Goal: Information Seeking & Learning: Learn about a topic

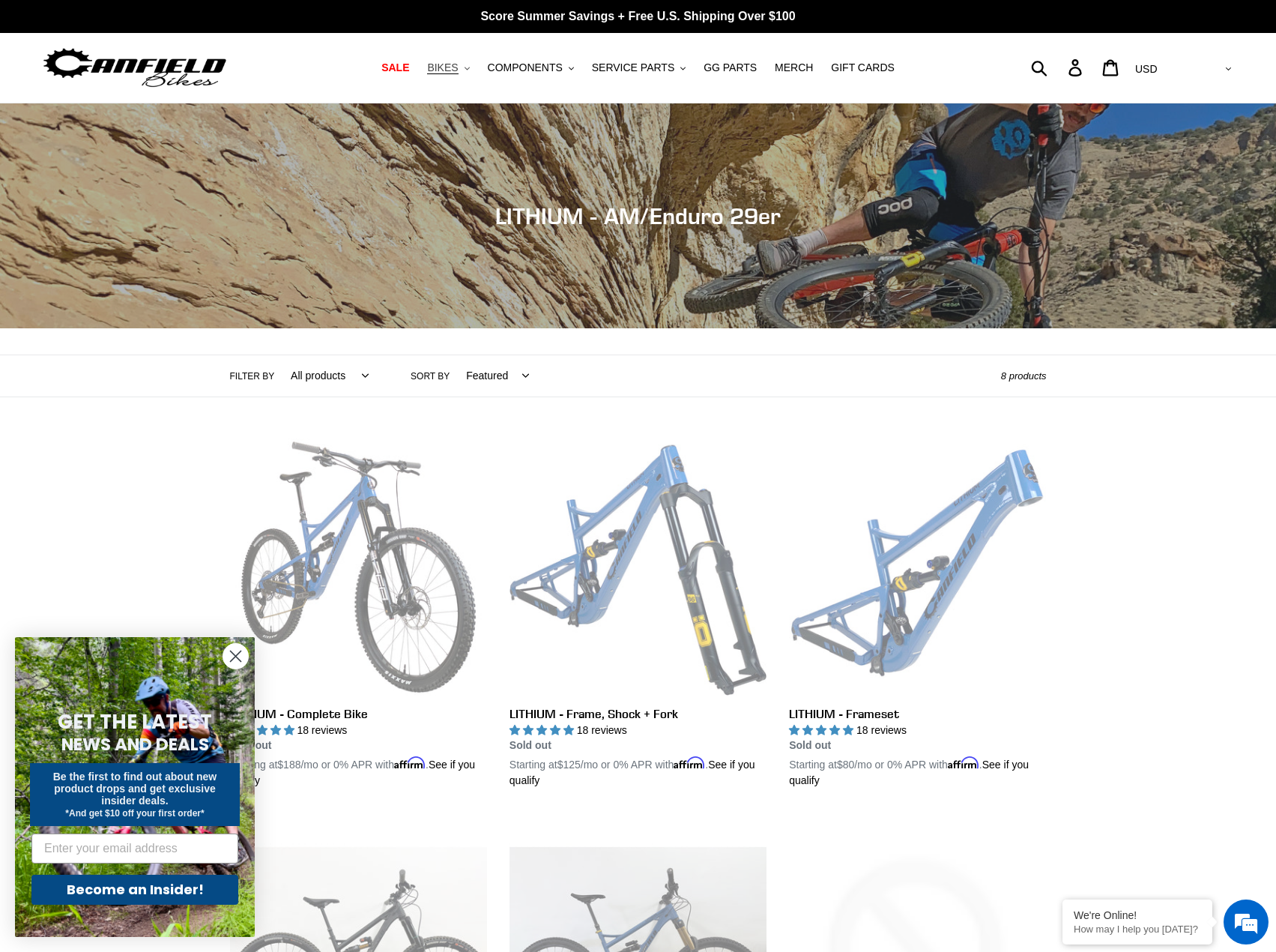
click at [455, 72] on span "BIKES" at bounding box center [442, 67] width 31 height 13
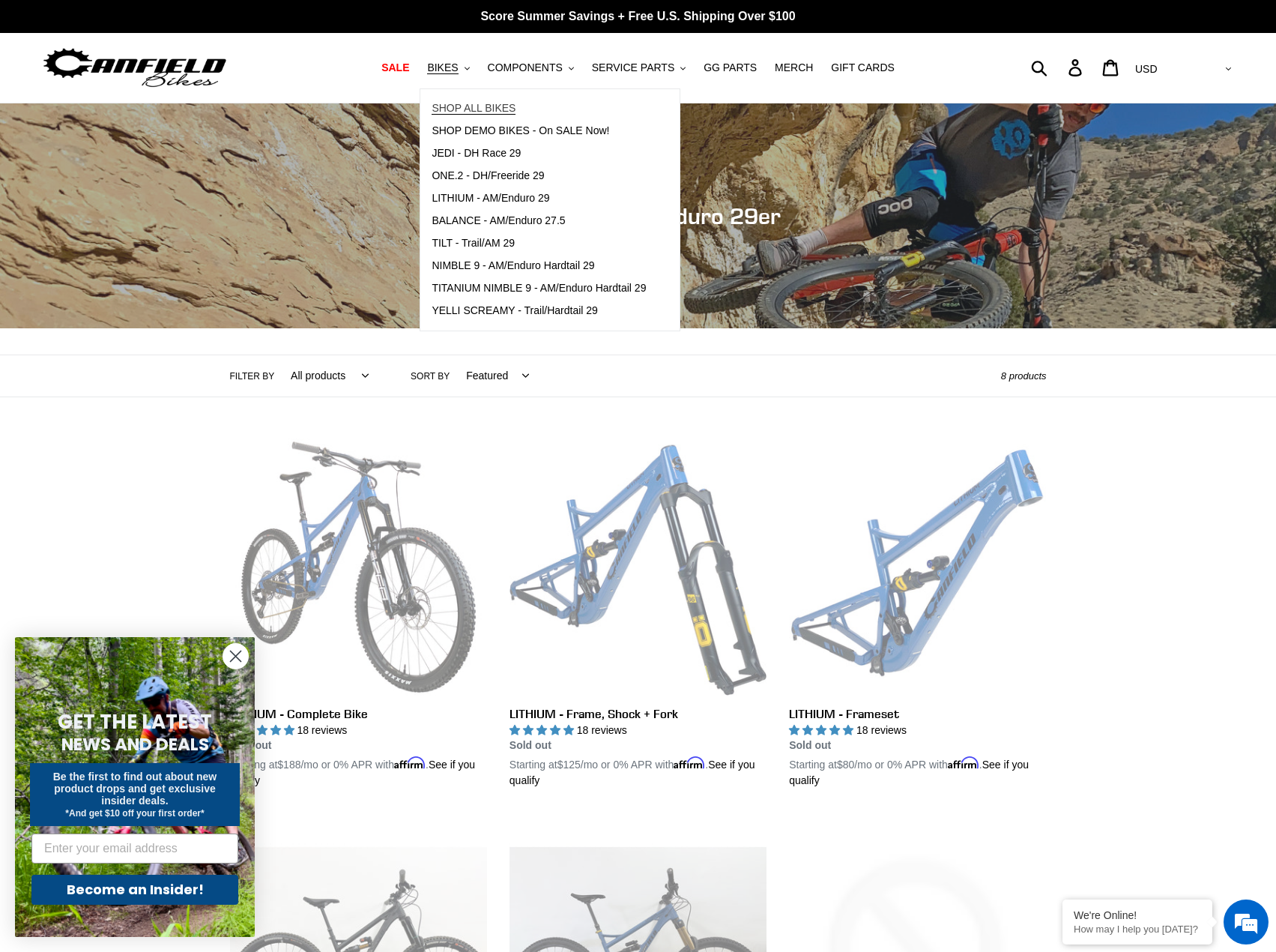
click at [505, 98] on link "SHOP ALL BIKES" at bounding box center [538, 109] width 237 height 23
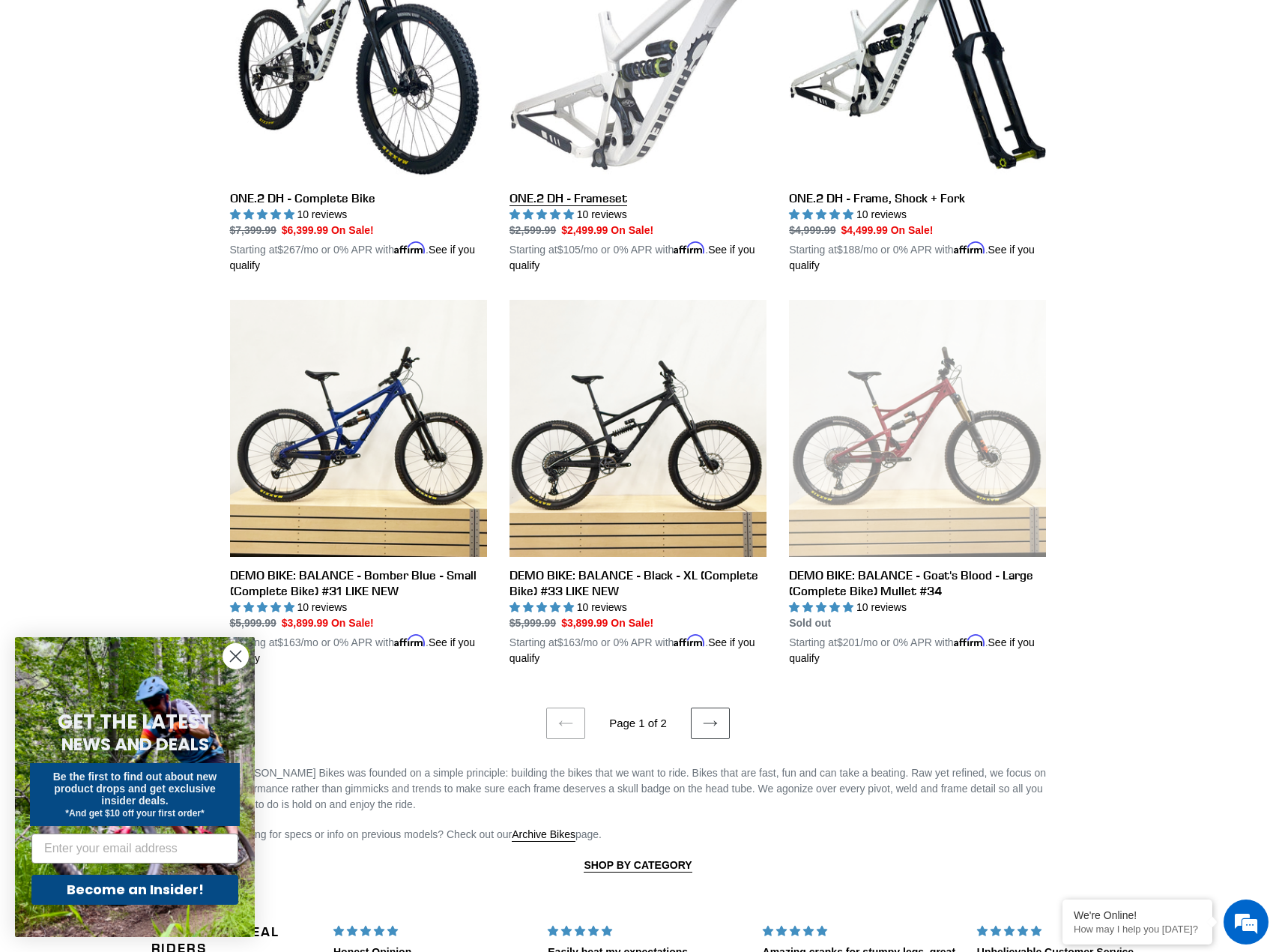
scroll to position [2922, 0]
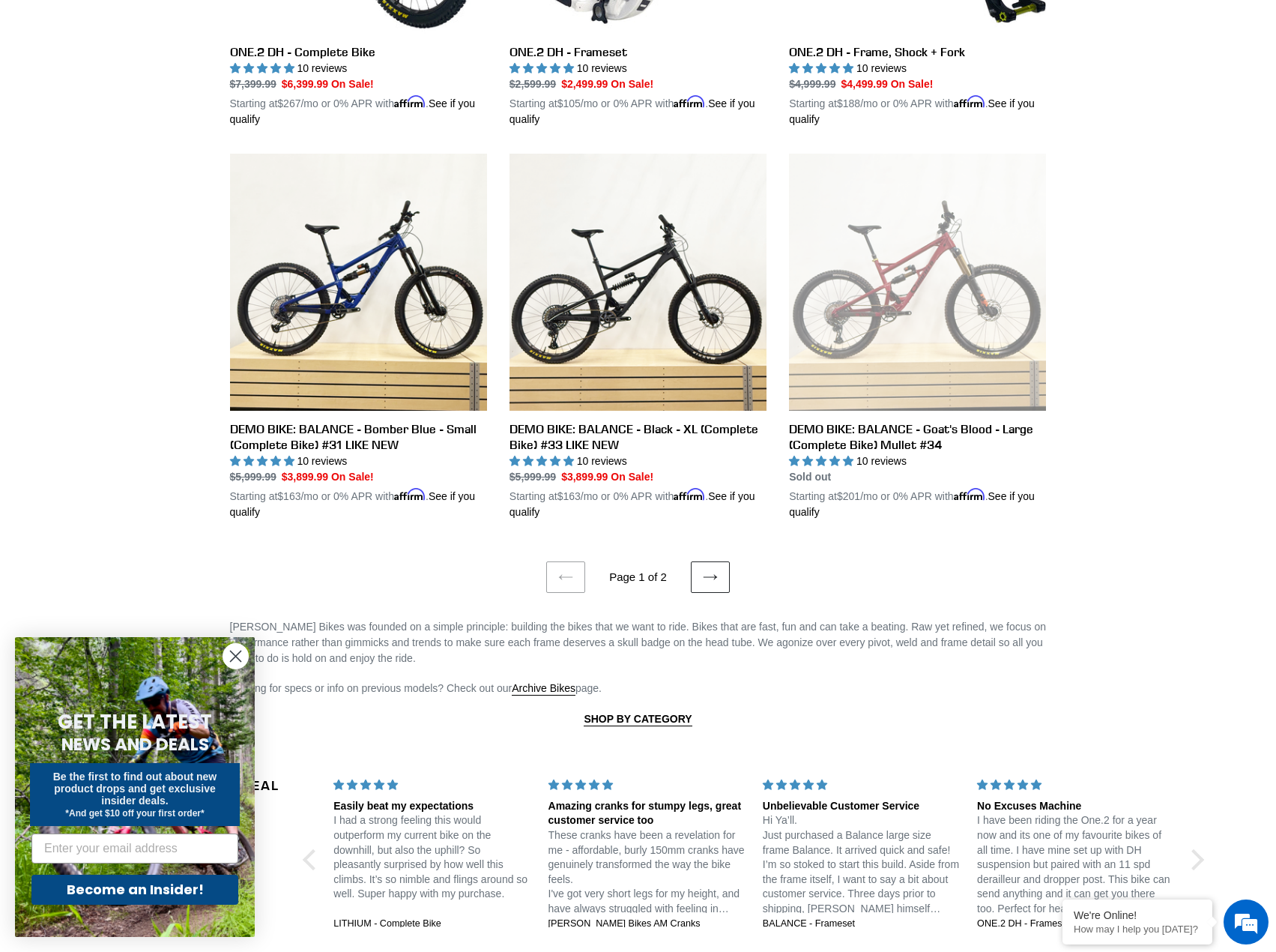
click at [709, 569] on icon at bounding box center [710, 576] width 15 height 15
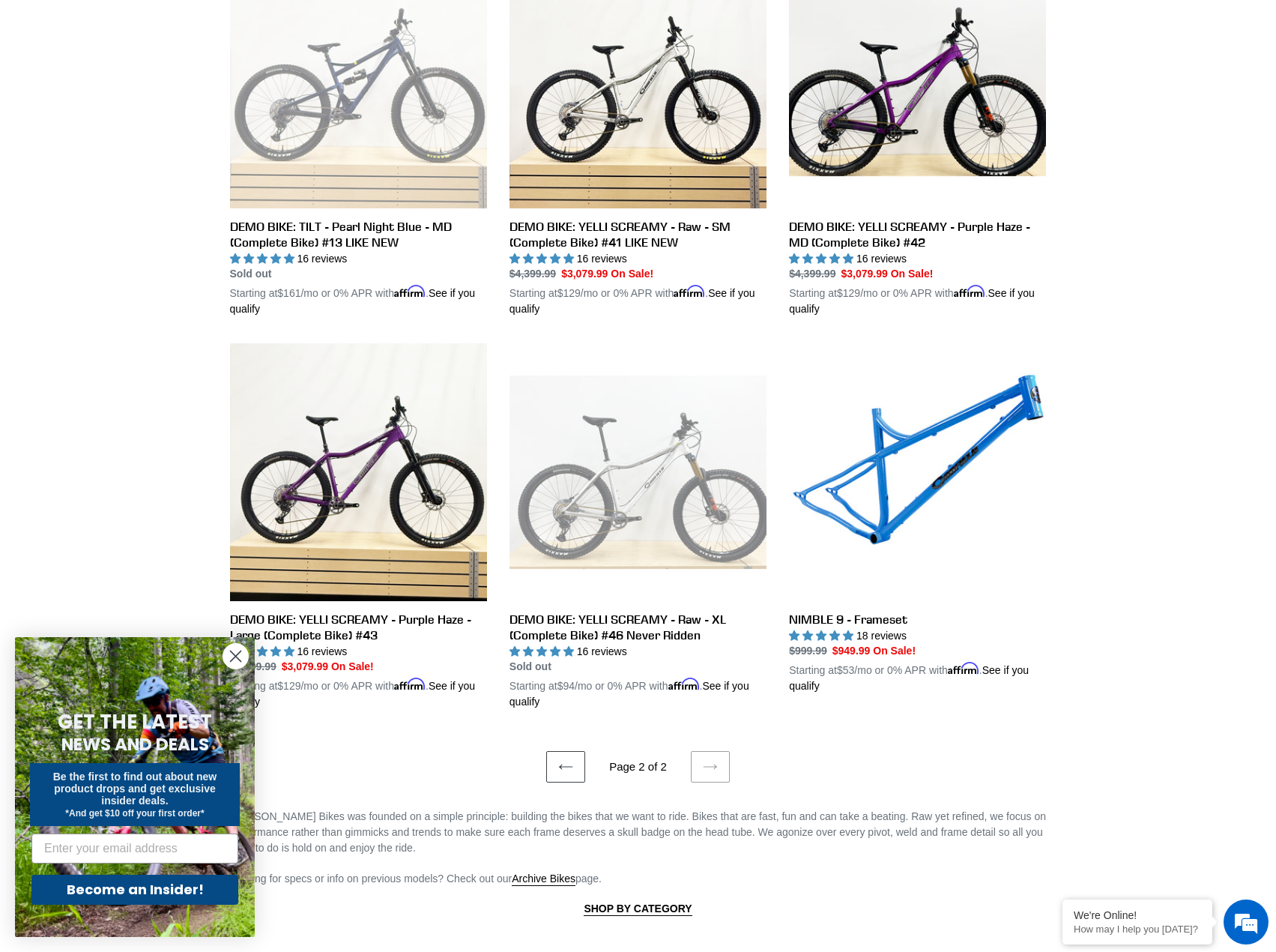
scroll to position [1274, 0]
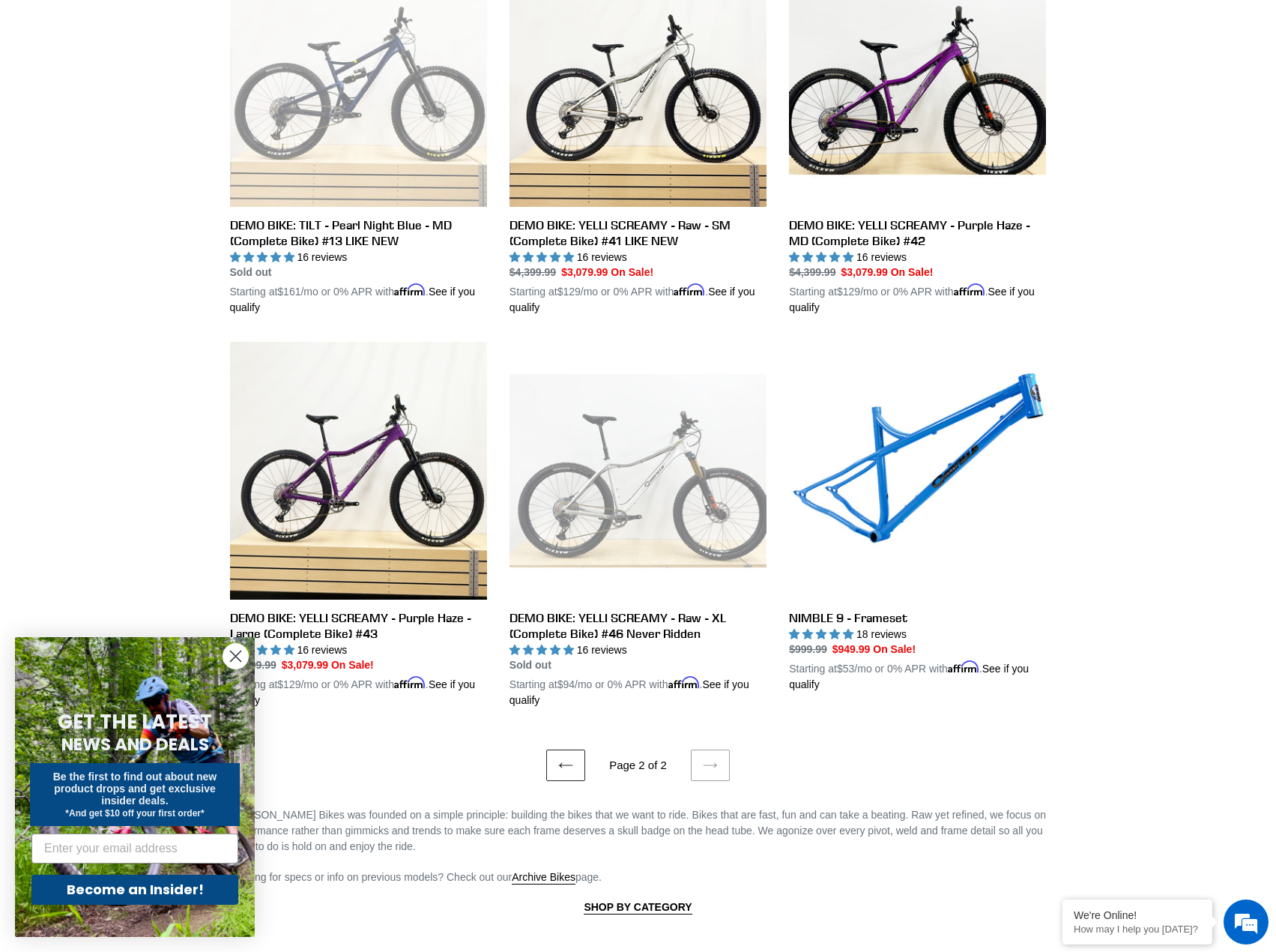
click at [569, 758] on icon at bounding box center [565, 764] width 15 height 15
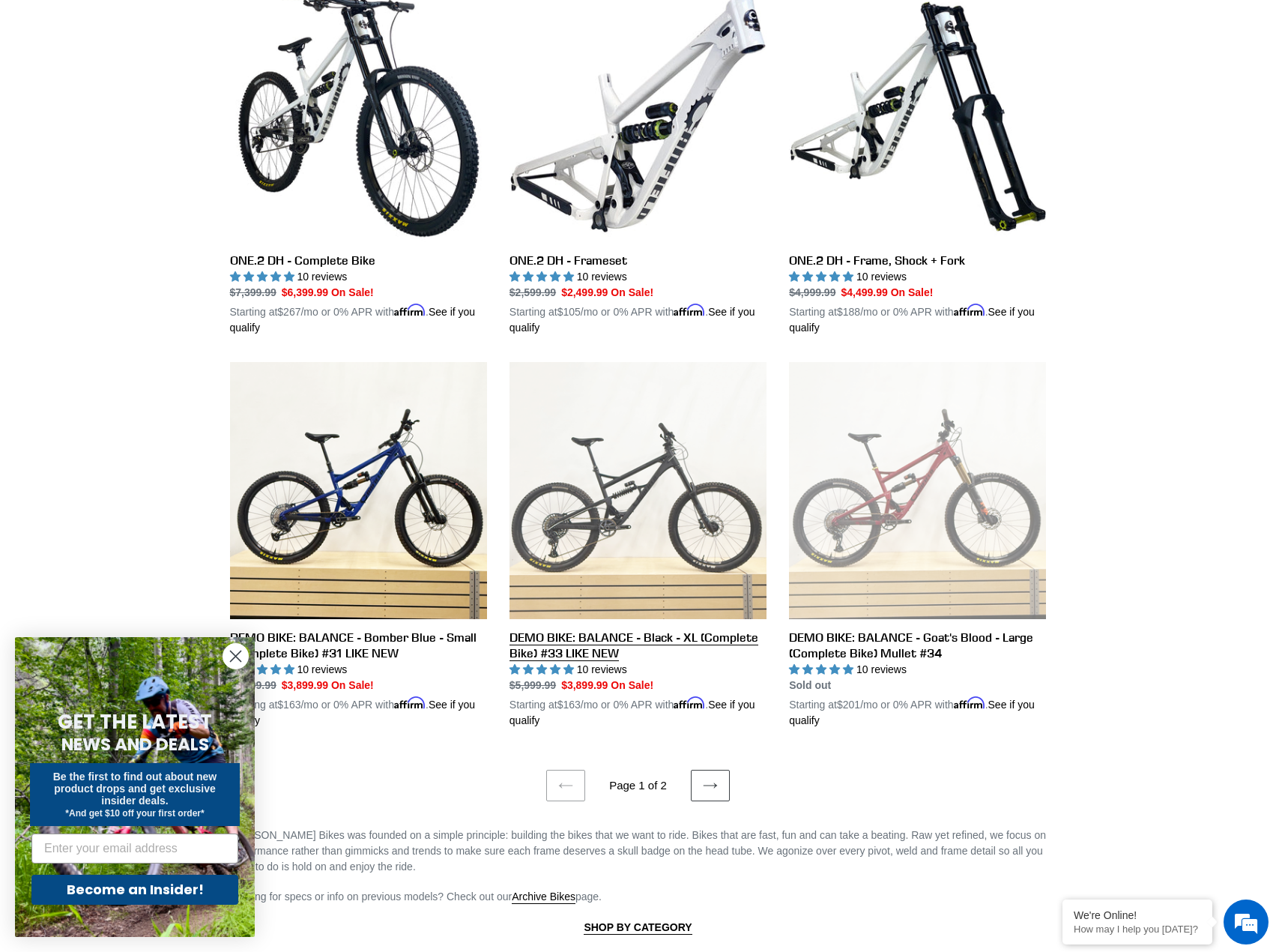
scroll to position [2847, 0]
